Goal: Transaction & Acquisition: Purchase product/service

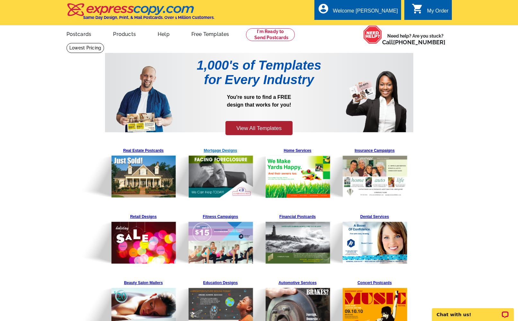
click at [224, 172] on img at bounding box center [205, 172] width 98 height 53
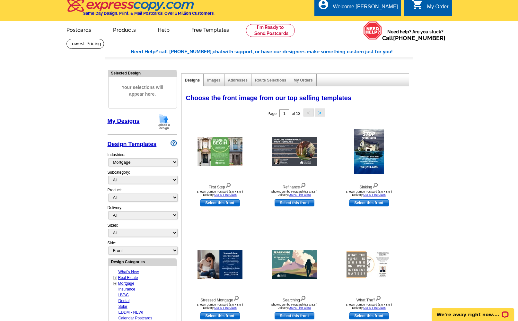
scroll to position [7, 0]
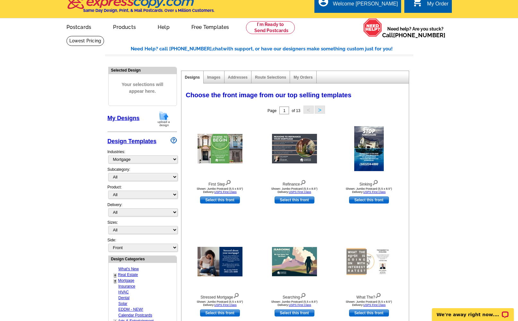
click at [115, 273] on link "+" at bounding box center [115, 275] width 3 height 5
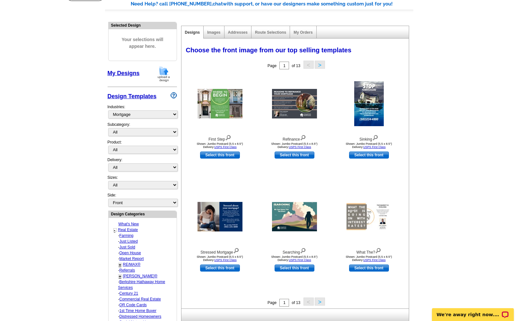
scroll to position [53, 0]
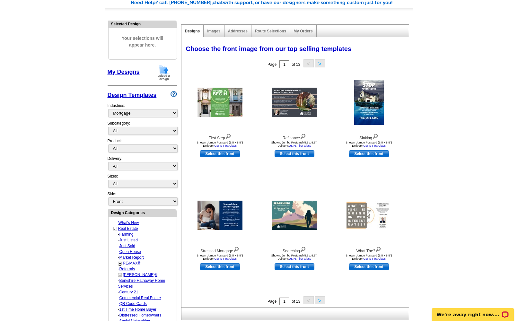
click at [134, 237] on link "Distressed Homeowners" at bounding box center [126, 234] width 14 height 4
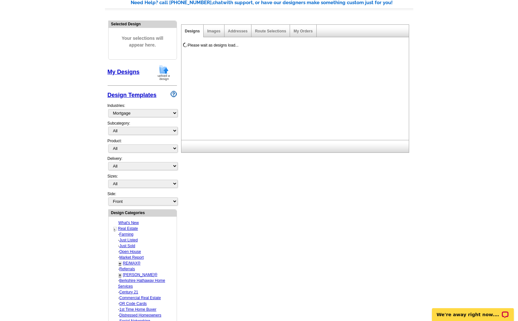
select select "785"
select select "787"
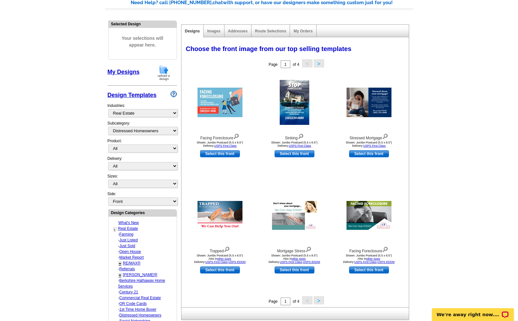
click at [318, 300] on button ">" at bounding box center [319, 300] width 10 height 8
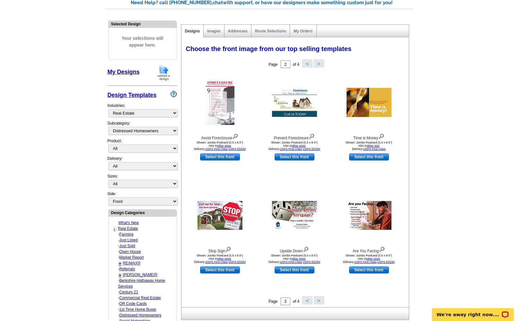
click at [318, 298] on button ">" at bounding box center [319, 300] width 10 height 8
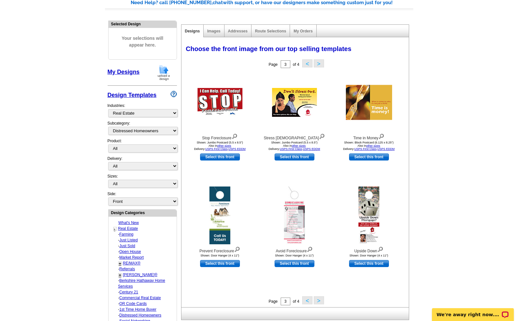
click at [319, 299] on button ">" at bounding box center [319, 300] width 10 height 8
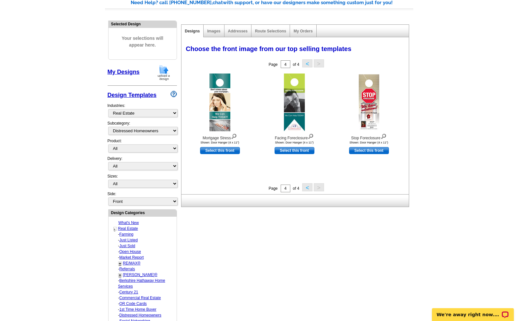
click at [303, 190] on button "<" at bounding box center [307, 187] width 10 height 8
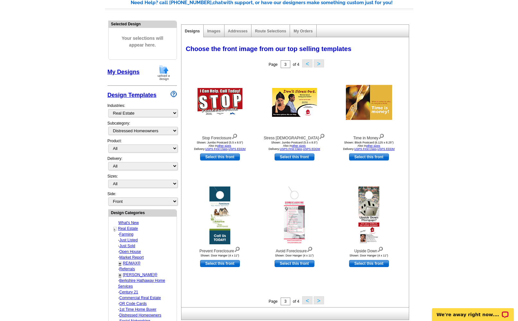
click at [307, 301] on button "<" at bounding box center [307, 300] width 10 height 8
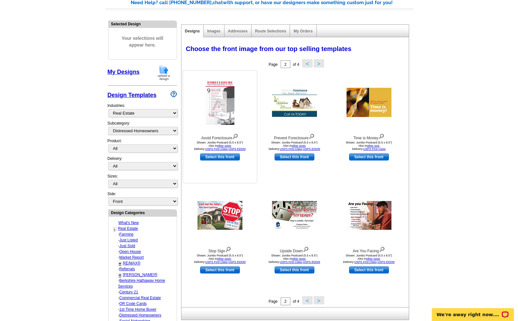
click at [226, 97] on img at bounding box center [220, 102] width 29 height 45
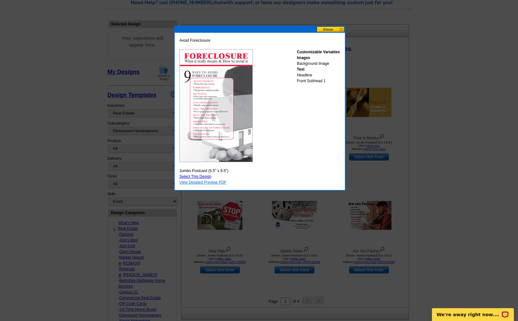
click at [204, 182] on link "View Detailed Preview PDF" at bounding box center [203, 182] width 47 height 4
click at [206, 177] on link "Select This Design" at bounding box center [196, 176] width 32 height 4
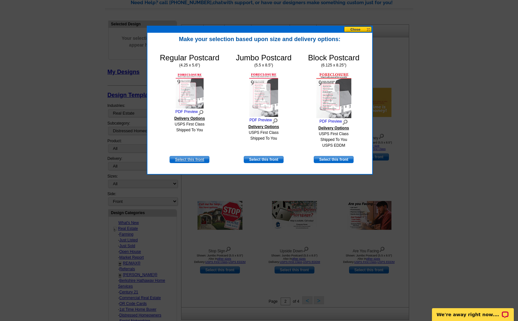
click at [193, 158] on link "Select this front" at bounding box center [190, 159] width 40 height 7
select select "1"
select select "back"
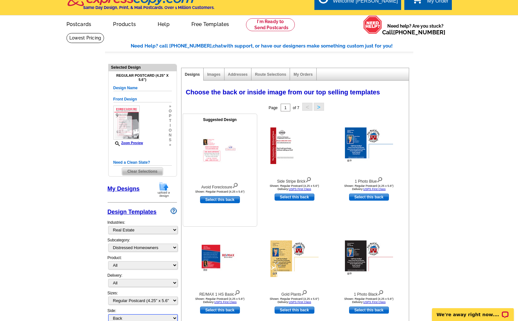
scroll to position [0, 0]
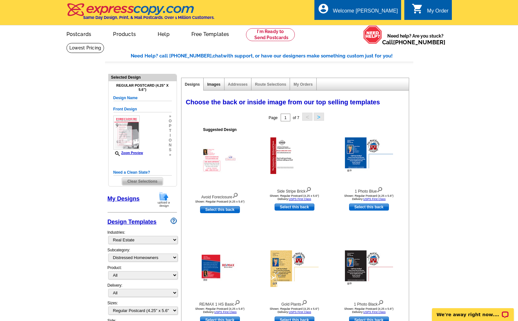
click at [216, 85] on link "Images" at bounding box center [213, 84] width 13 height 4
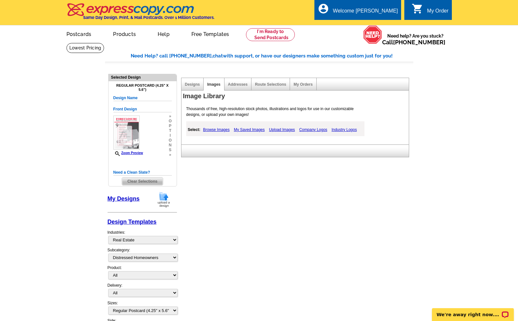
click at [234, 87] on div "Addresses" at bounding box center [238, 84] width 27 height 13
click at [238, 84] on link "Addresses" at bounding box center [238, 84] width 20 height 4
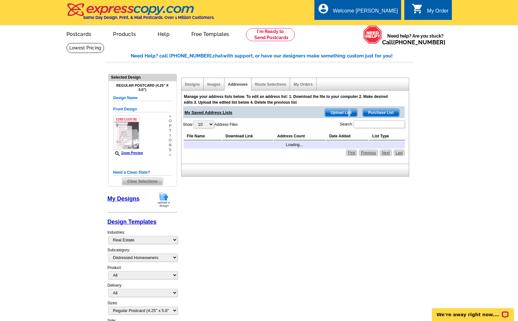
click at [349, 111] on span "Upload List" at bounding box center [341, 113] width 32 height 8
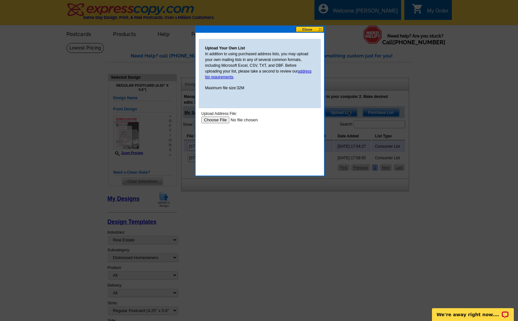
click at [215, 117] on input "file" at bounding box center [241, 120] width 81 height 7
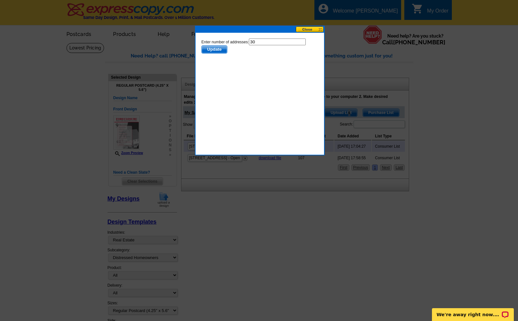
click at [210, 49] on span "Update" at bounding box center [213, 50] width 25 height 8
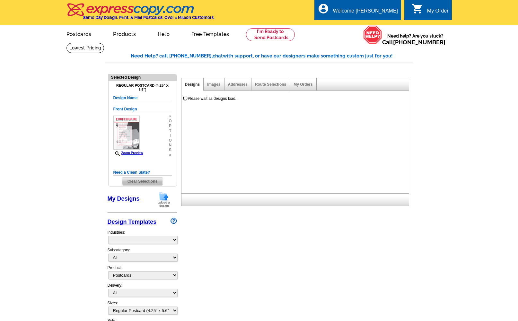
select select "1"
select select "back"
select select "785"
